Goal: Task Accomplishment & Management: Use online tool/utility

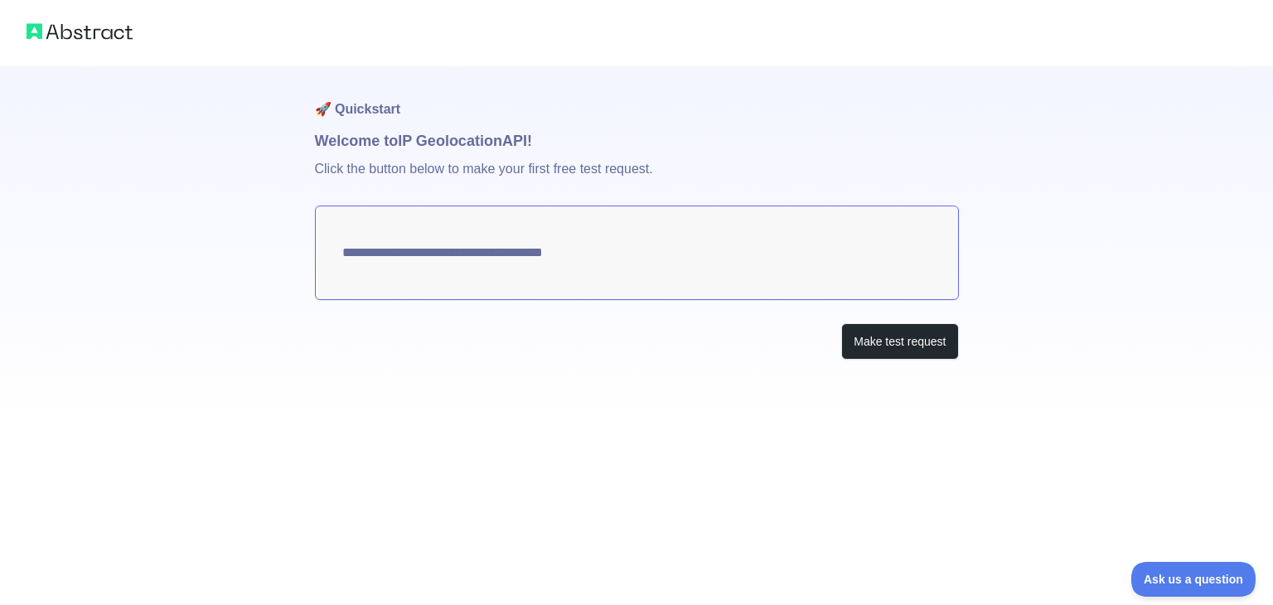
type textarea "**********"
click at [900, 330] on button "Make test request" at bounding box center [899, 341] width 117 height 37
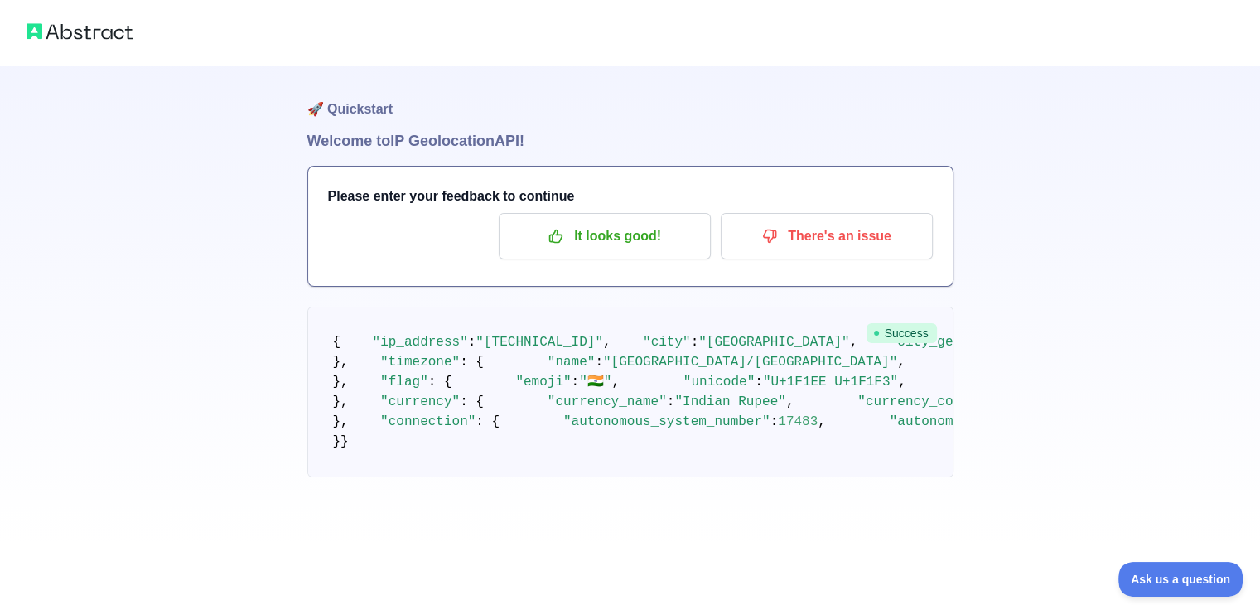
scroll to position [13, 0]
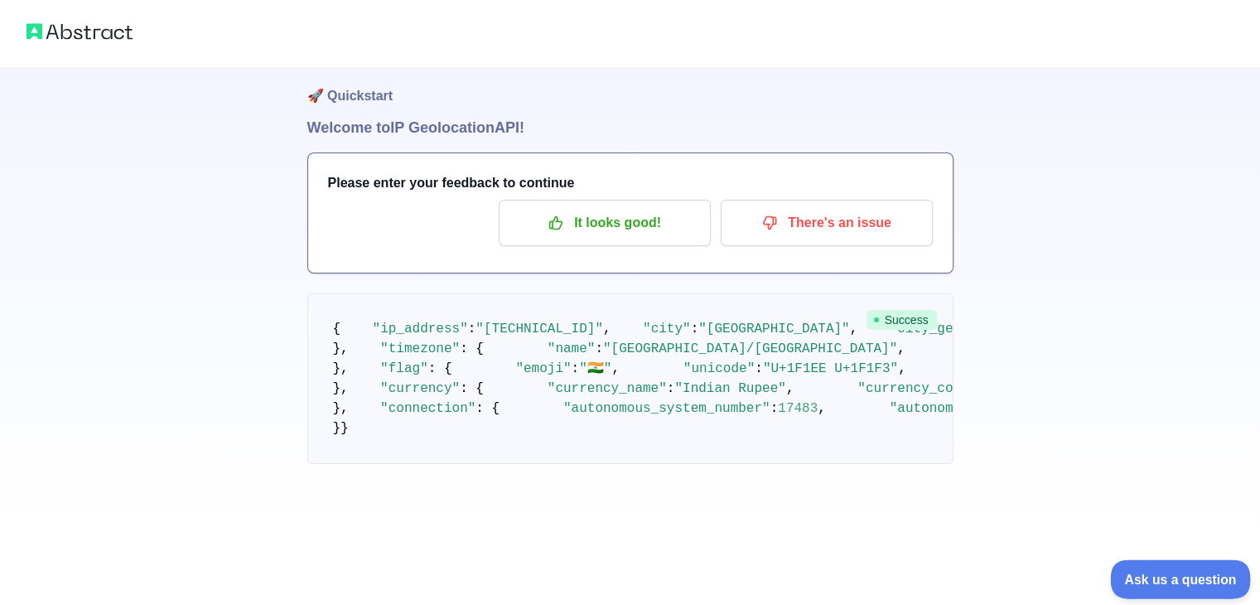
click at [1162, 574] on span "Ask us a question" at bounding box center [1172, 577] width 124 height 12
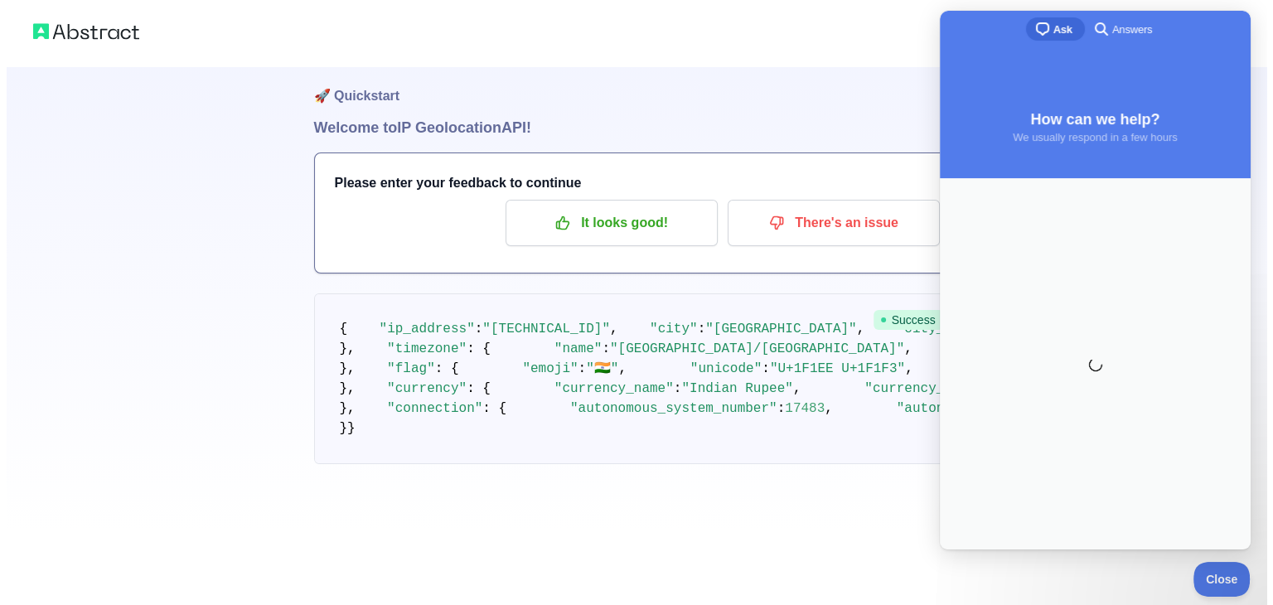
scroll to position [0, 0]
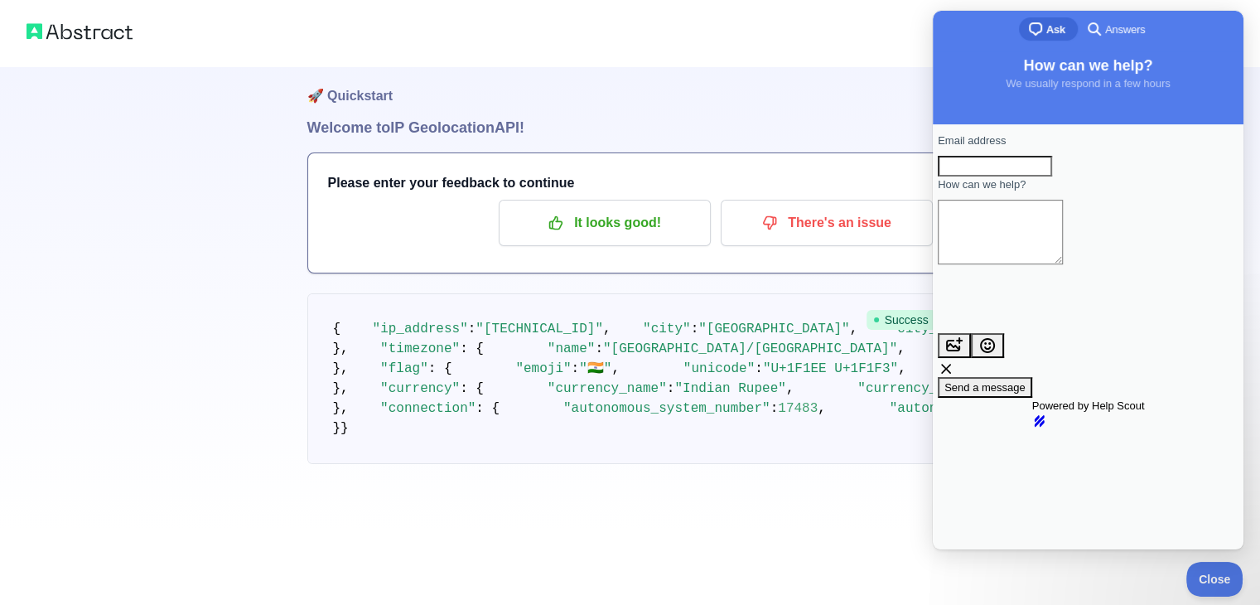
click at [840, 383] on pre "{ "ip_address" : "[TECHNICAL_ID]" , "city" : "[GEOGRAPHIC_DATA]" , "city_geonam…" at bounding box center [630, 378] width 646 height 171
click at [832, 85] on h1 "🚀 Quickstart" at bounding box center [630, 84] width 646 height 63
click at [797, 238] on button "There's an issue" at bounding box center [827, 223] width 212 height 46
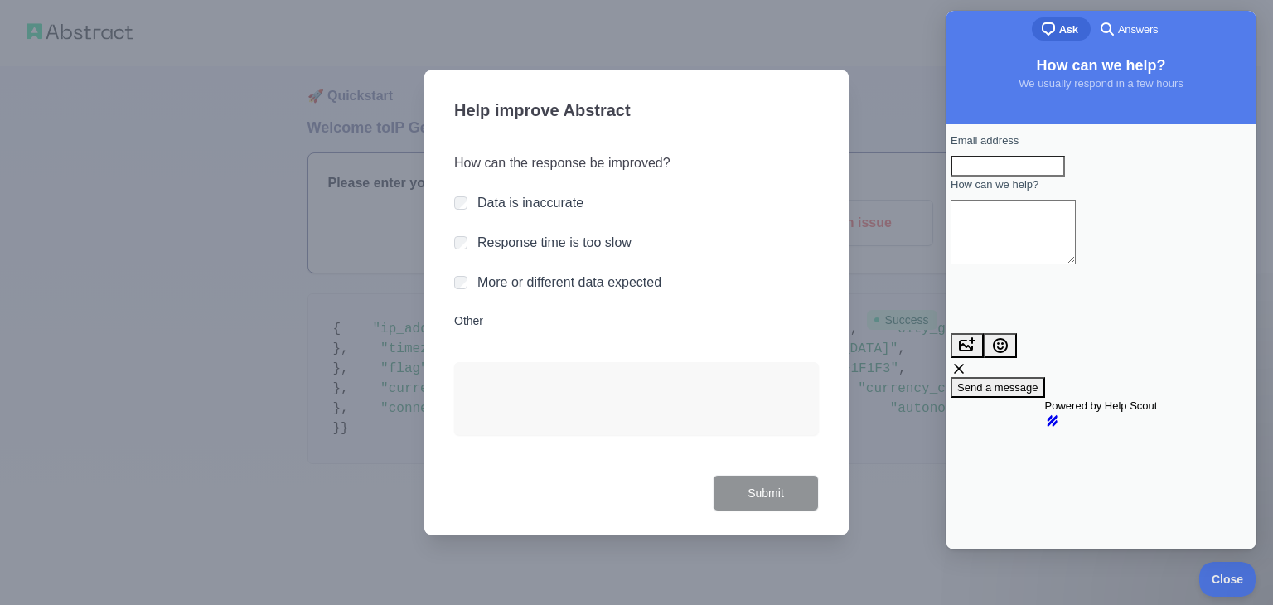
click at [315, 162] on div at bounding box center [636, 302] width 1273 height 605
click at [878, 428] on div at bounding box center [636, 302] width 1273 height 605
click at [0, 323] on div at bounding box center [636, 302] width 1273 height 605
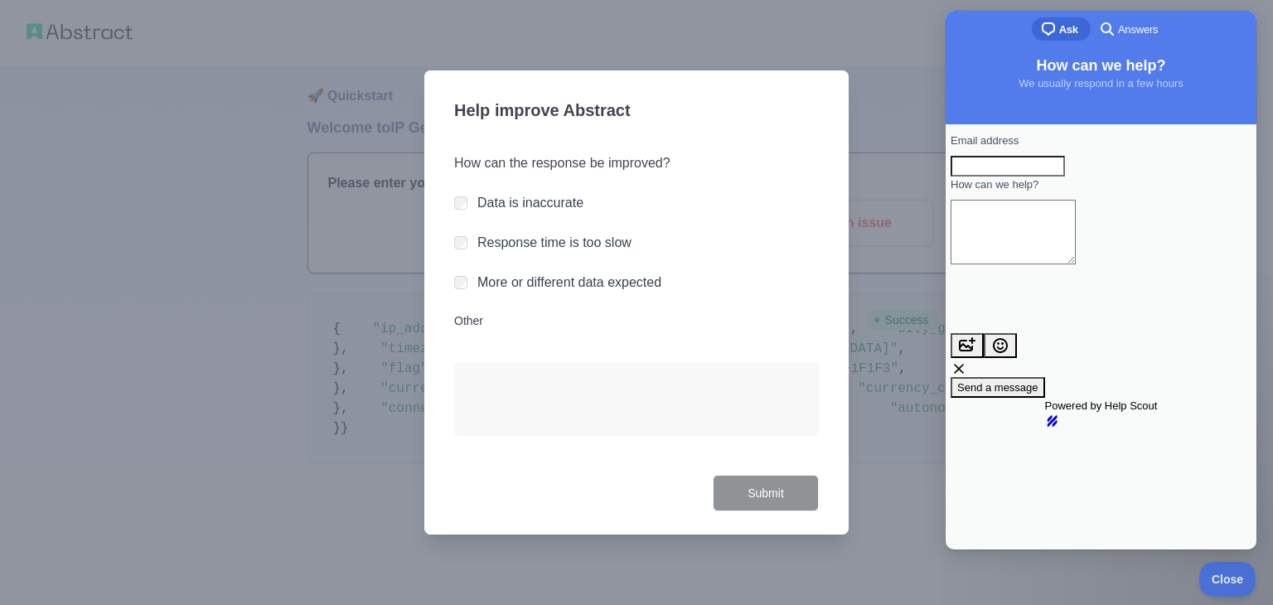
click at [0, 323] on div at bounding box center [636, 302] width 1273 height 605
click at [1226, 582] on span "Close" at bounding box center [1223, 577] width 56 height 12
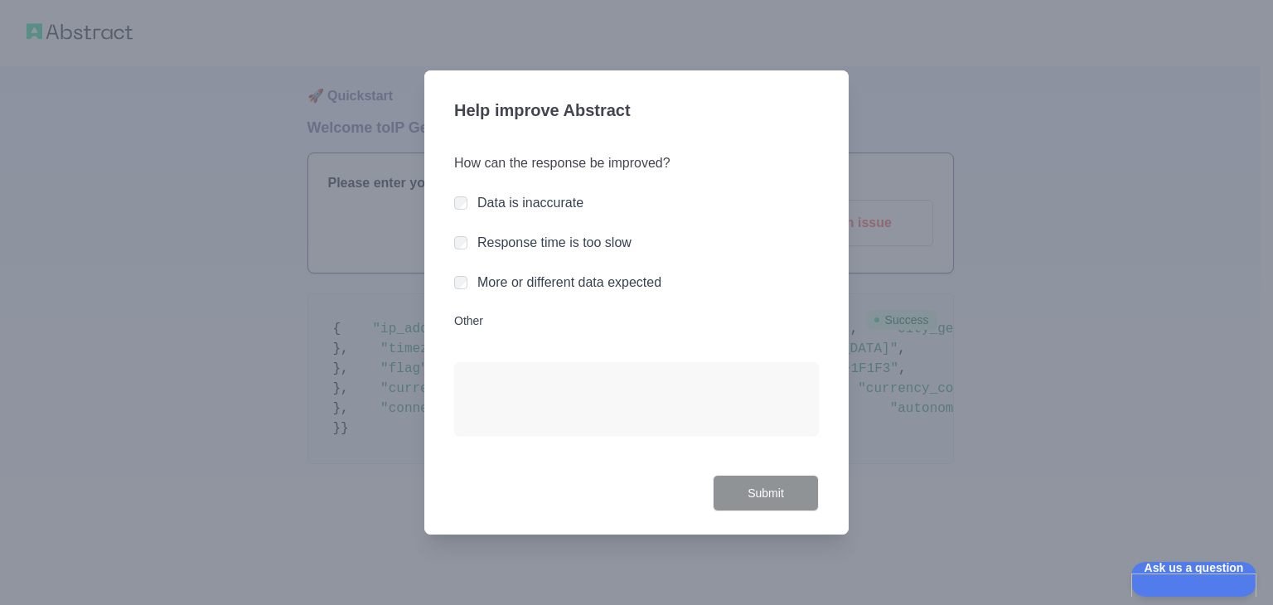
click at [941, 168] on div at bounding box center [636, 302] width 1273 height 605
click at [489, 379] on textarea "Other" at bounding box center [636, 398] width 365 height 73
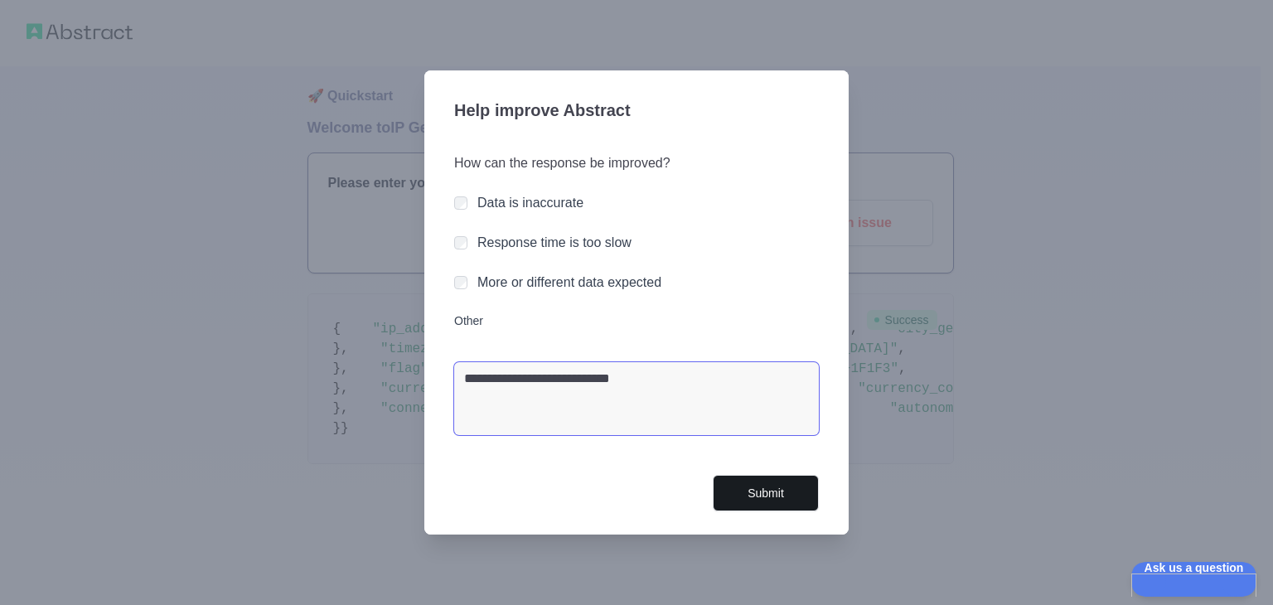
type textarea "**********"
click at [776, 498] on button "Submit" at bounding box center [765, 493] width 106 height 37
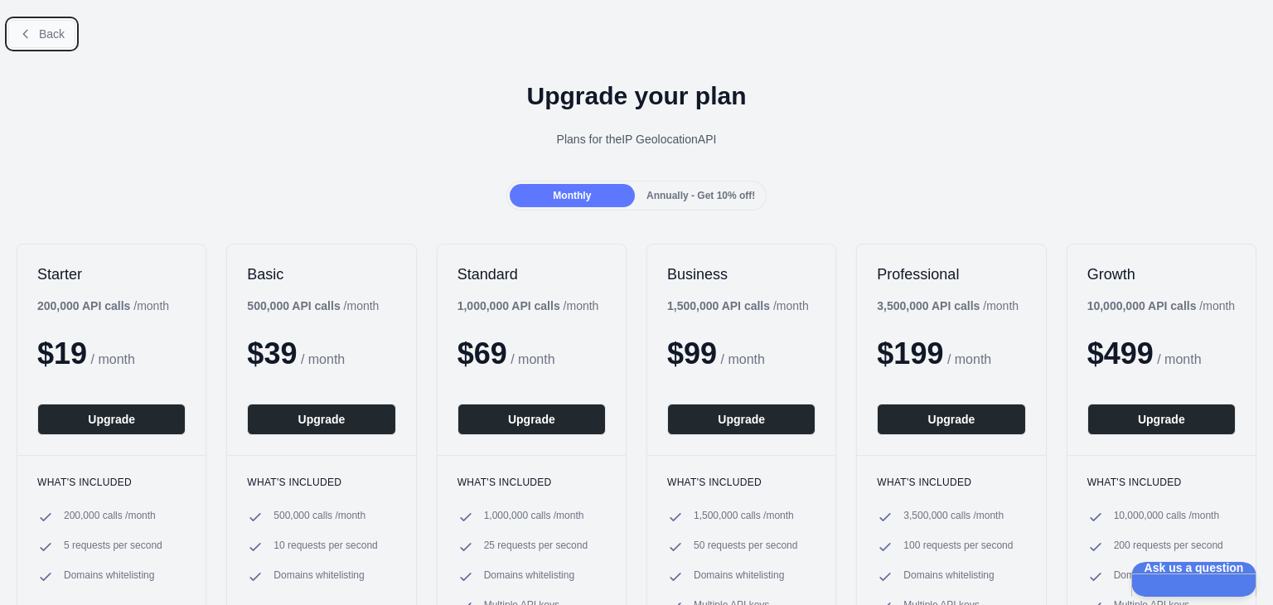
click at [49, 38] on span "Back" at bounding box center [52, 33] width 26 height 13
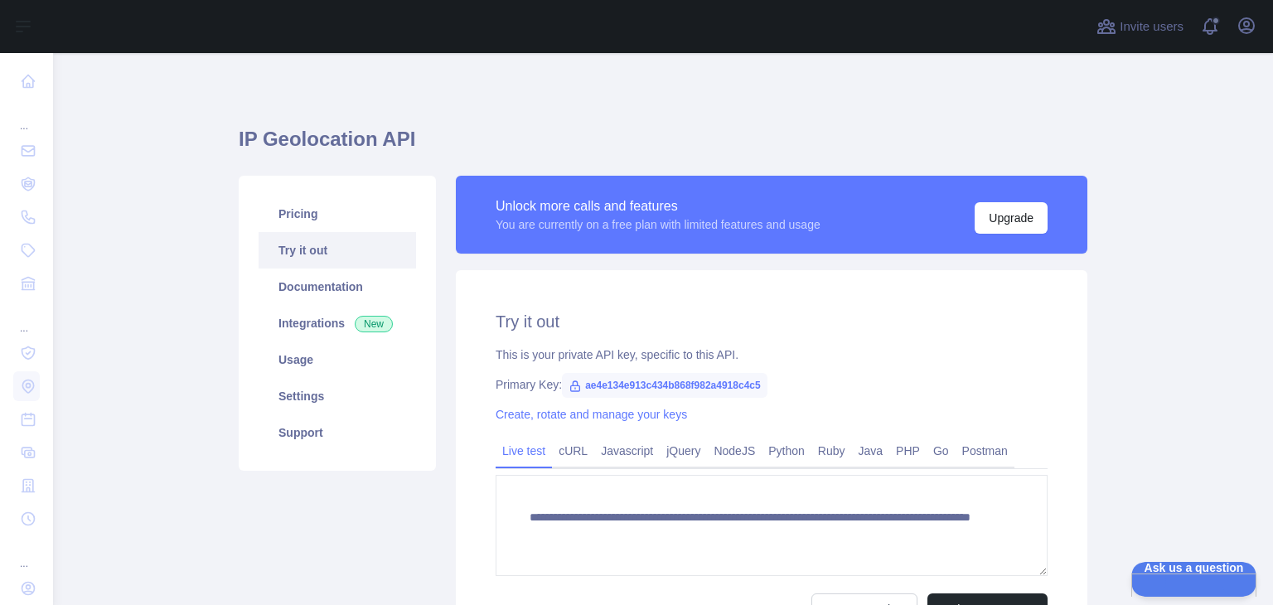
click at [384, 537] on div "Pricing Try it out Documentation Integrations New Usage Settings Support" at bounding box center [337, 420] width 217 height 489
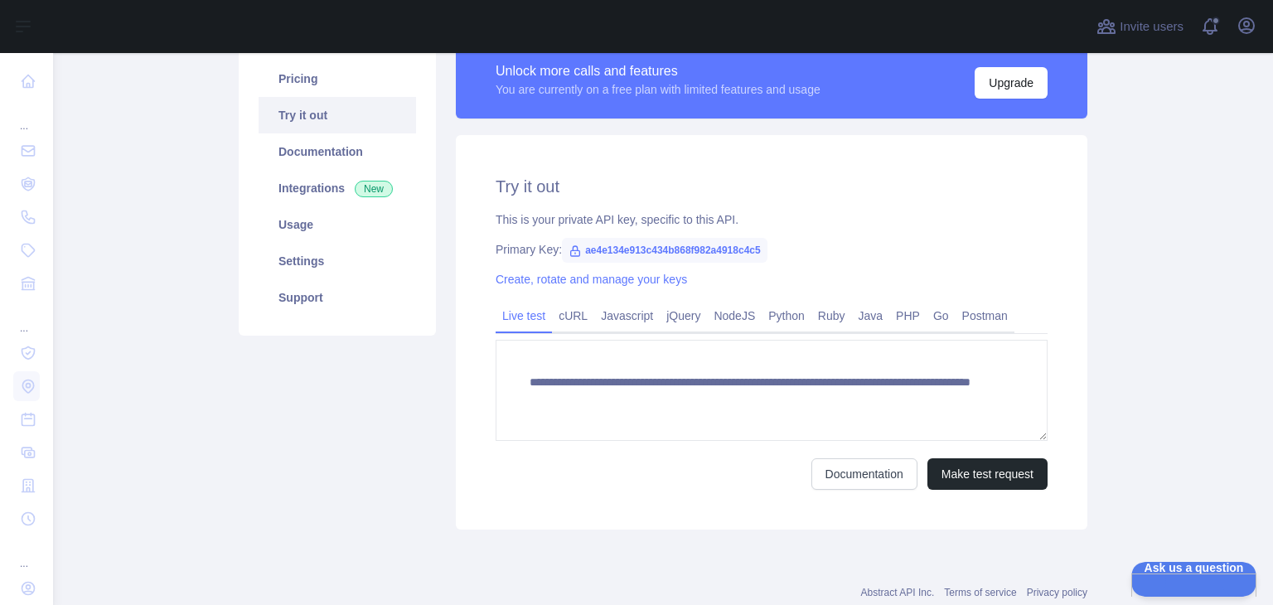
scroll to position [138, 0]
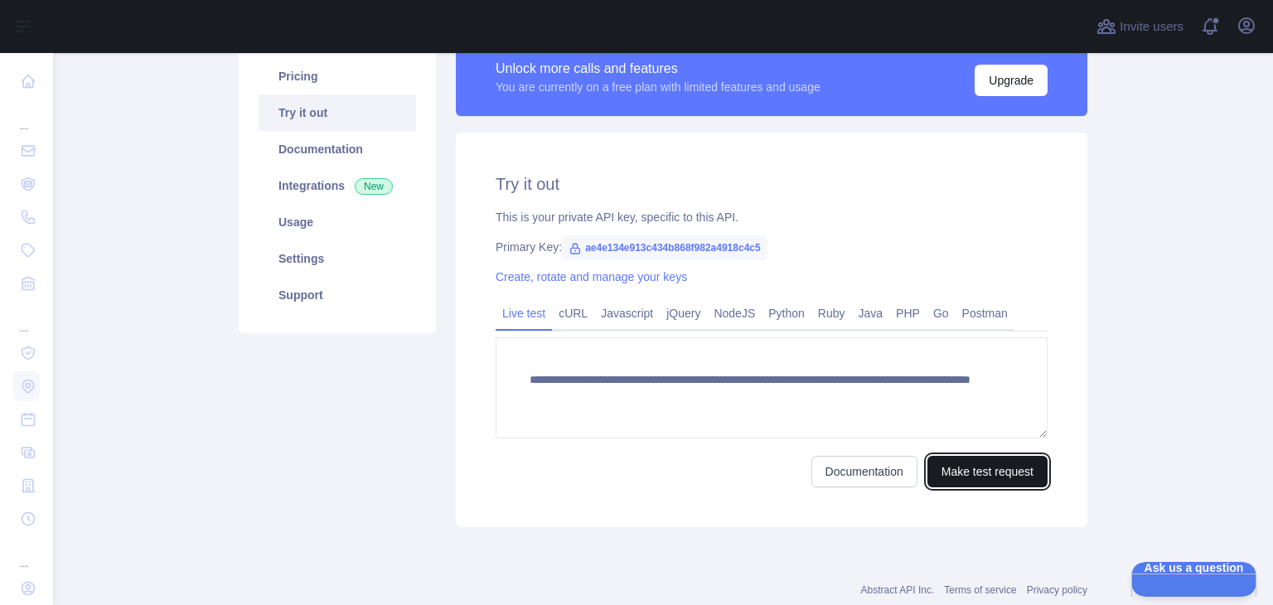
click at [943, 471] on button "Make test request" at bounding box center [987, 471] width 120 height 31
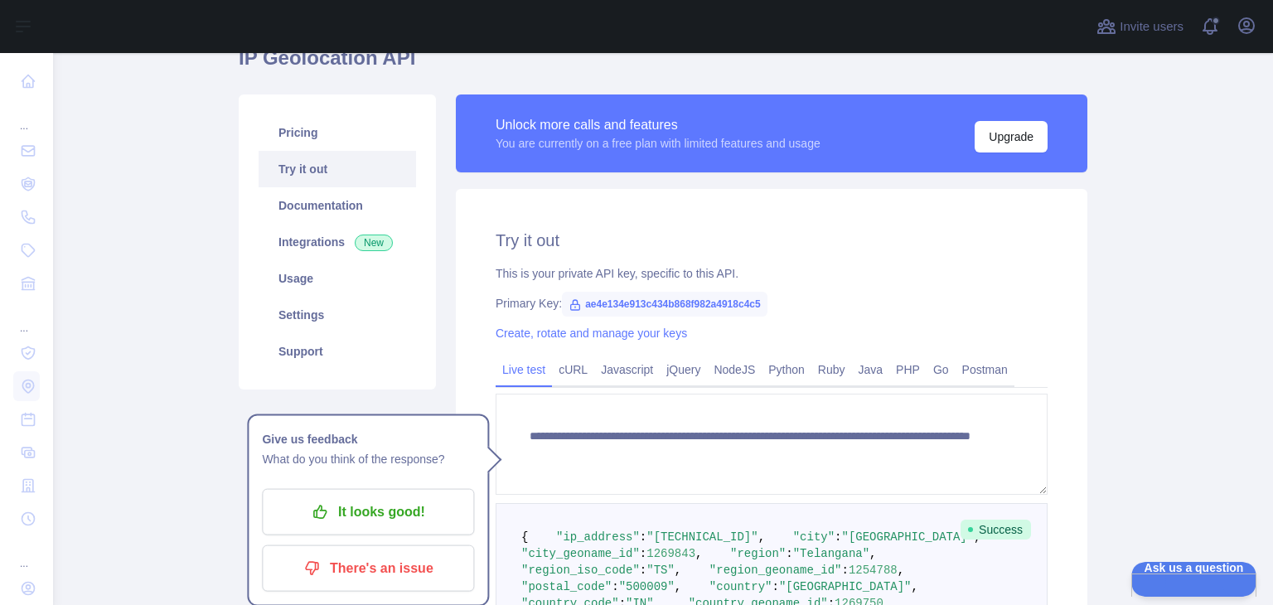
scroll to position [82, 0]
drag, startPoint x: 751, startPoint y: 300, endPoint x: 573, endPoint y: 292, distance: 177.4
click at [573, 292] on span "ae4e134e913c434b868f982a4918c4c5" at bounding box center [664, 303] width 205 height 25
copy span "ae4e134e913c434b868f982a4918c4c5"
